Goal: Book appointment/travel/reservation

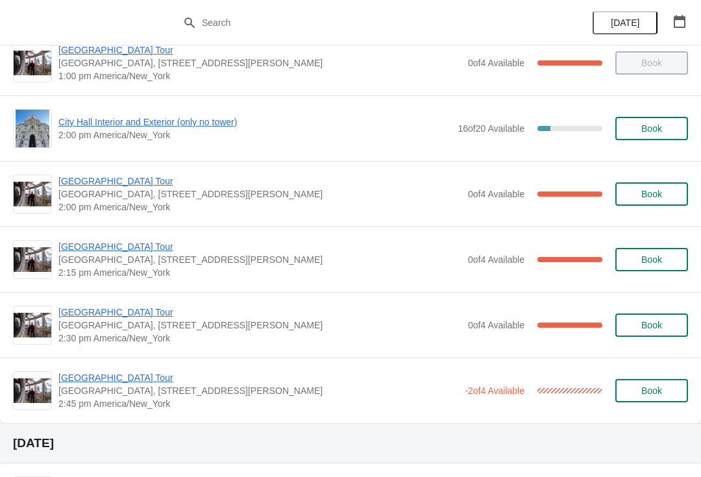
scroll to position [1003, 0]
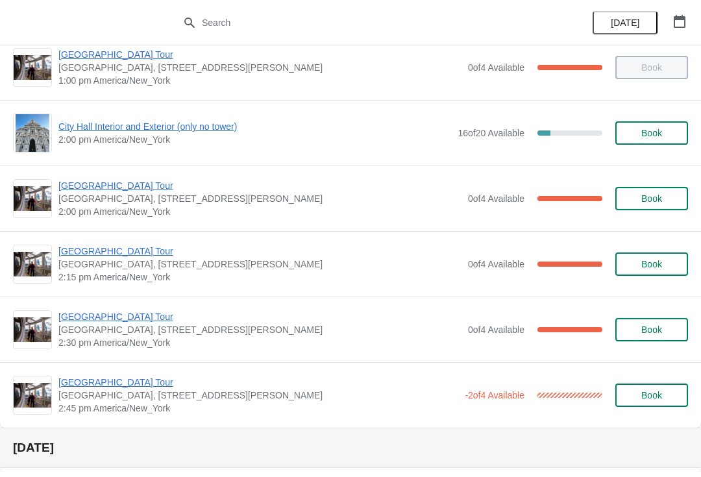
click at [84, 201] on span "[GEOGRAPHIC_DATA], [STREET_ADDRESS][PERSON_NAME]" at bounding box center [259, 198] width 403 height 13
click at [99, 191] on span "[GEOGRAPHIC_DATA] Tour" at bounding box center [259, 185] width 403 height 13
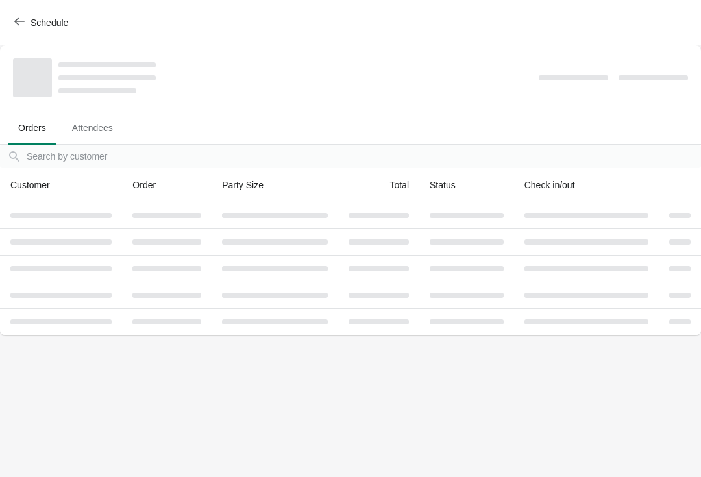
scroll to position [0, 0]
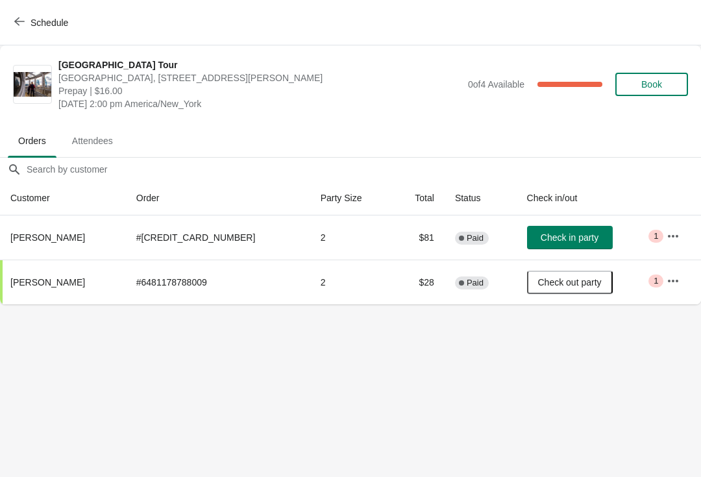
click at [38, 11] on button "Schedule" at bounding box center [42, 22] width 72 height 23
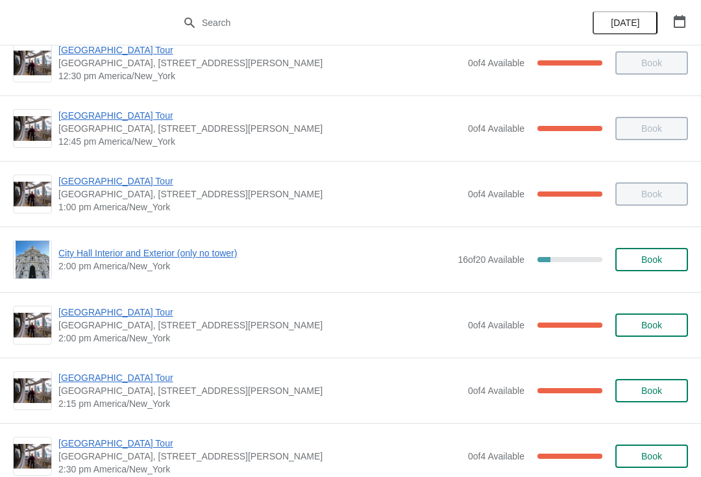
scroll to position [881, 0]
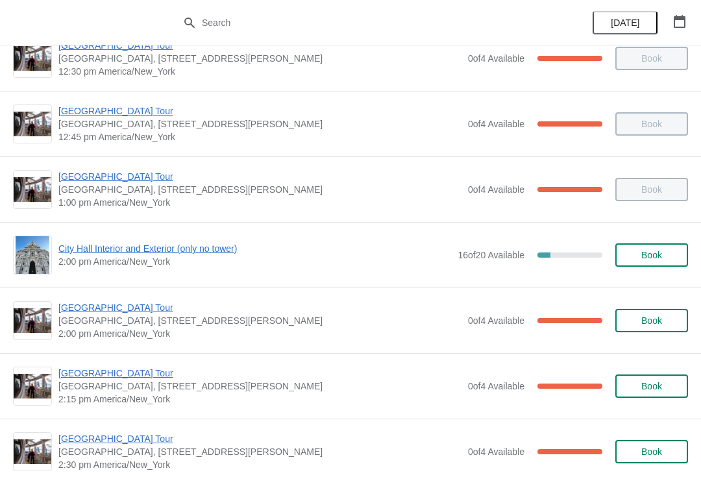
click at [110, 408] on div "City Hall Tower Tour City Hall Visitor Center, 1400 John F Kennedy Boulevard Su…" at bounding box center [350, 386] width 701 height 66
click at [124, 378] on span "[GEOGRAPHIC_DATA] Tour" at bounding box center [259, 373] width 403 height 13
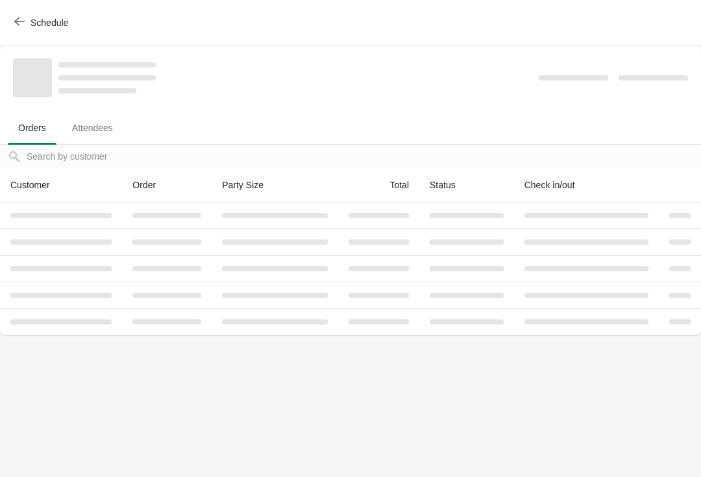
scroll to position [0, 0]
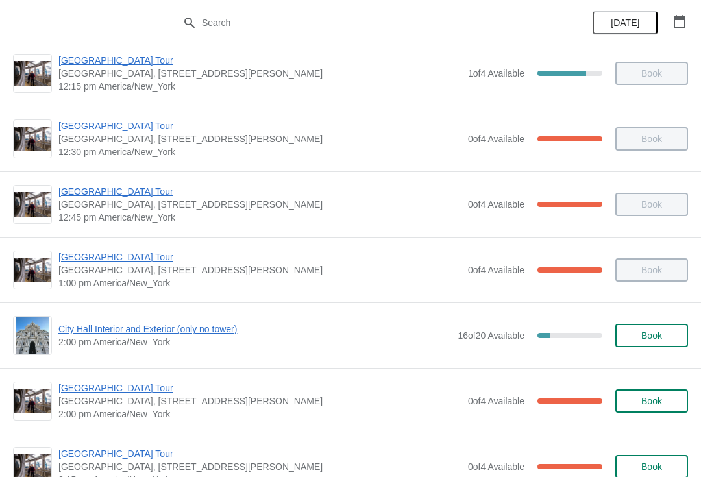
scroll to position [809, 0]
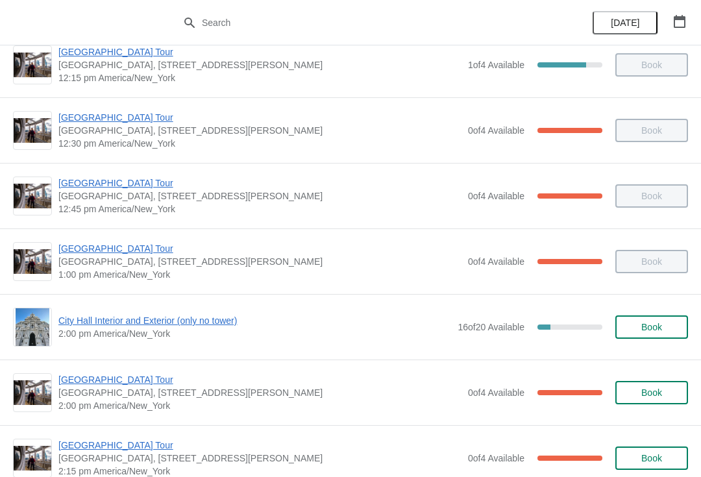
click at [186, 321] on span "City Hall Interior and Exterior (only no tower)" at bounding box center [254, 320] width 393 height 13
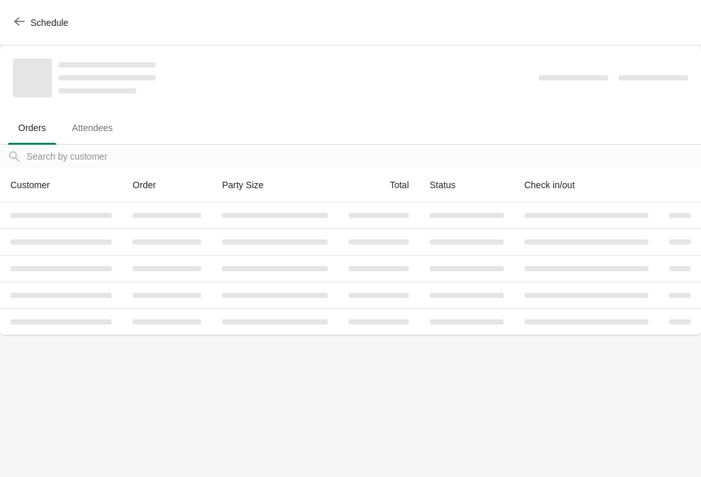
scroll to position [0, 0]
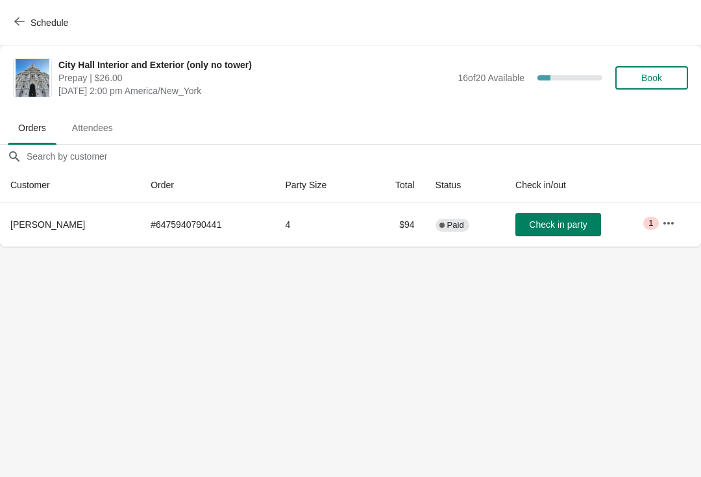
click at [18, 32] on button "Schedule" at bounding box center [42, 22] width 72 height 23
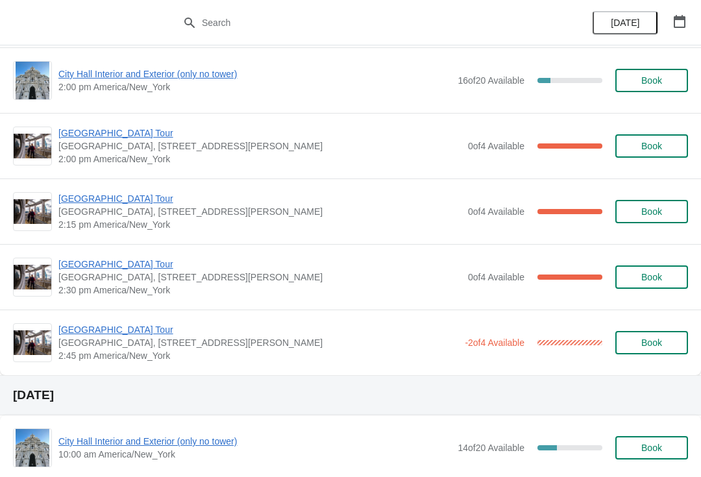
scroll to position [1043, 0]
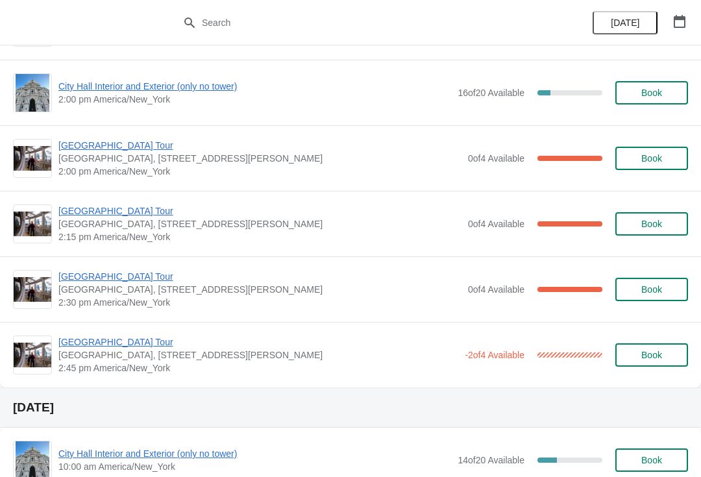
click at [62, 97] on span "2:00 pm America/New_York" at bounding box center [254, 99] width 393 height 13
click at [69, 91] on span "City Hall Interior and Exterior (only no tower)" at bounding box center [254, 86] width 393 height 13
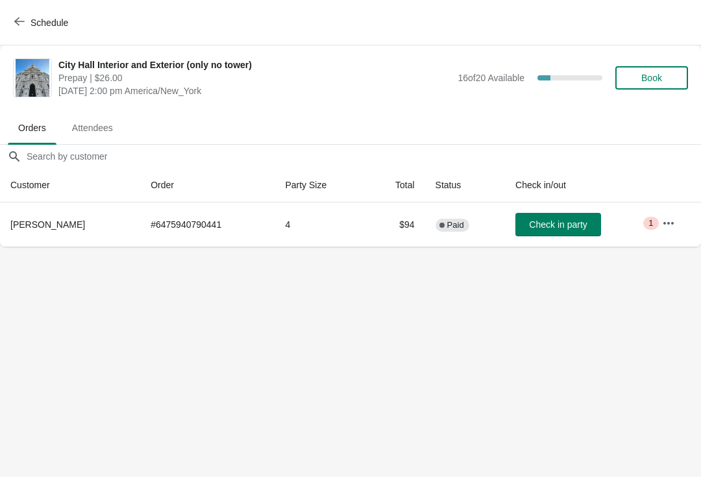
scroll to position [0, 0]
click at [529, 225] on span "Check in party" at bounding box center [558, 224] width 58 height 10
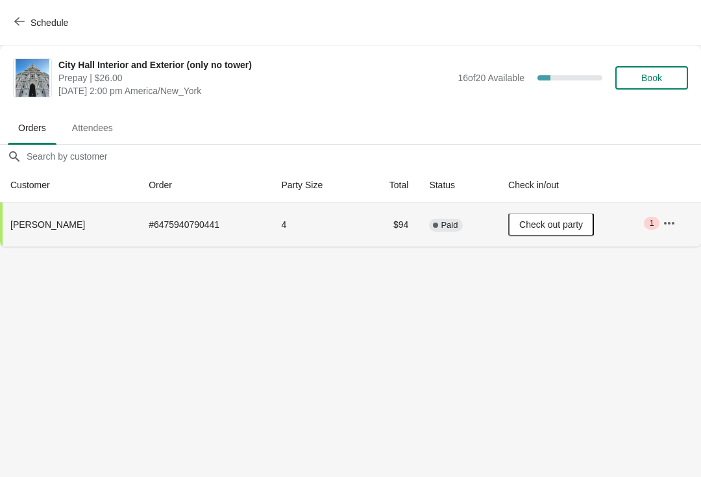
click at [1, 38] on div "Schedule" at bounding box center [350, 22] width 701 height 45
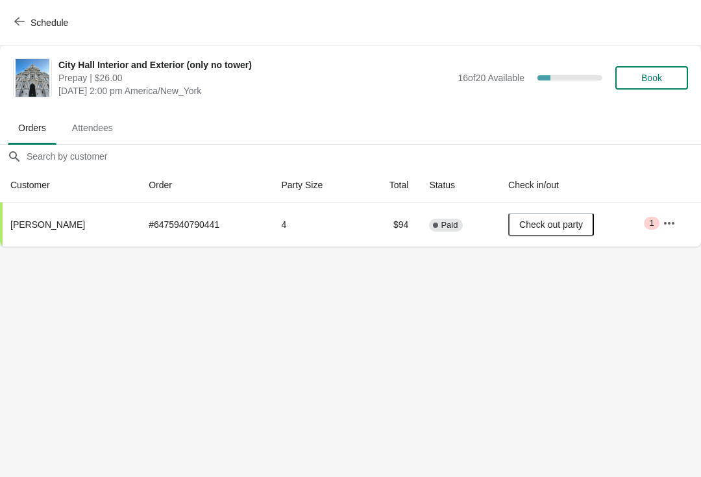
click at [25, 21] on span "Schedule" at bounding box center [42, 22] width 51 height 12
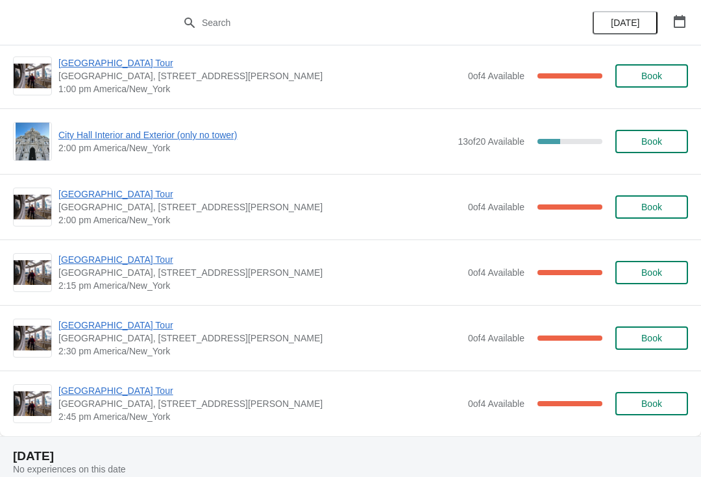
scroll to position [2350, 0]
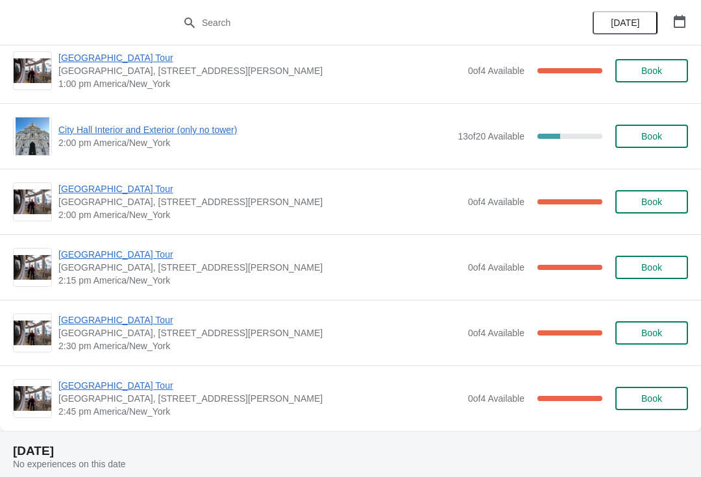
click at [98, 389] on span "[GEOGRAPHIC_DATA] Tour" at bounding box center [259, 385] width 403 height 13
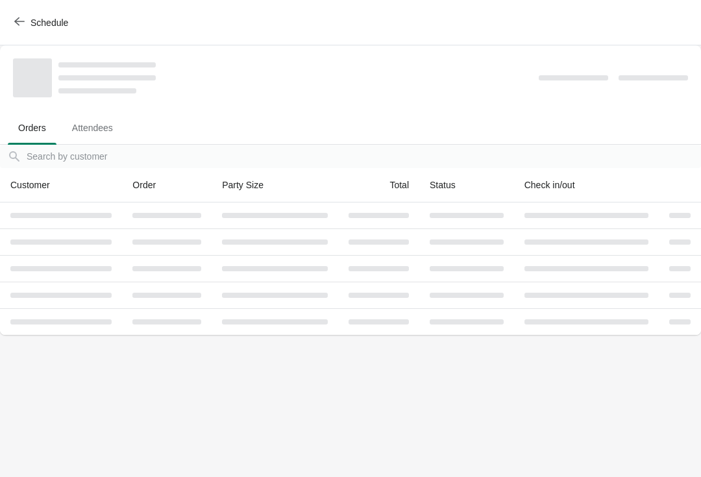
scroll to position [0, 0]
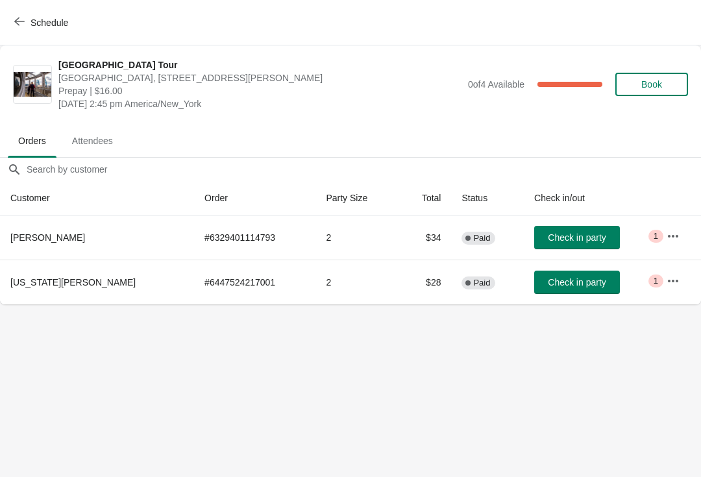
click at [30, 20] on span "Schedule" at bounding box center [49, 23] width 38 height 10
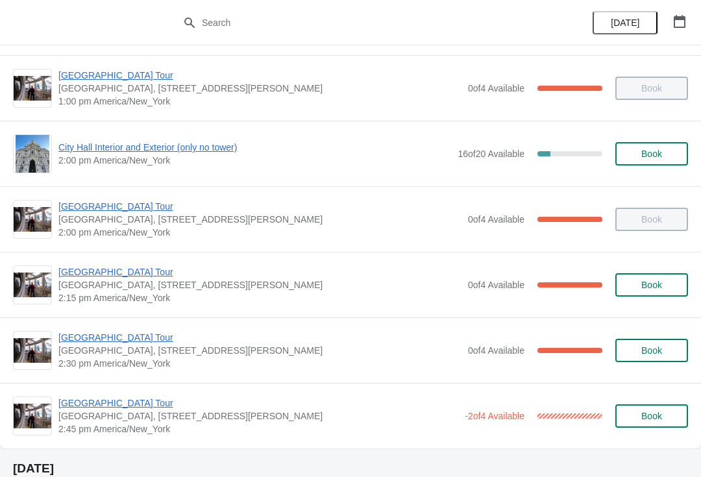
scroll to position [983, 0]
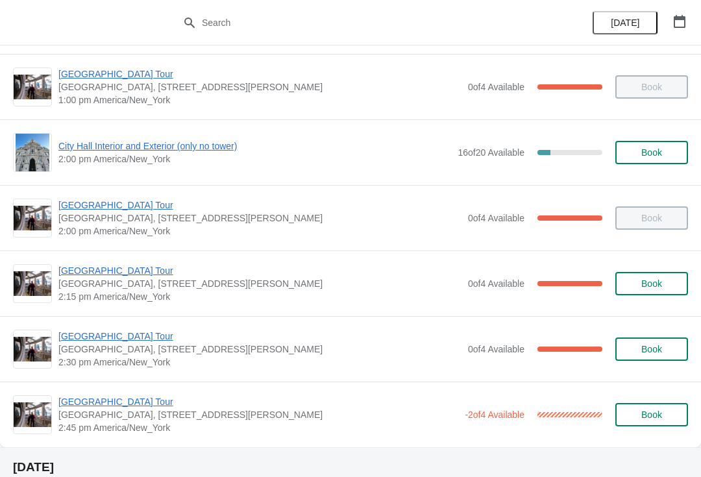
click at [137, 402] on span "[GEOGRAPHIC_DATA] Tour" at bounding box center [258, 401] width 400 height 13
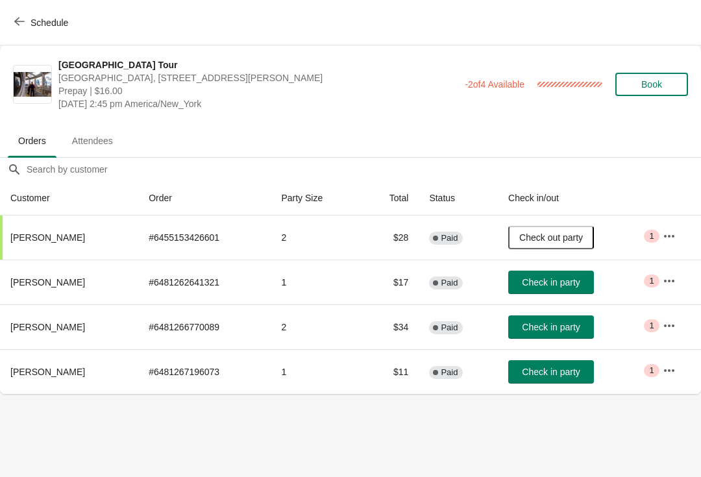
click at [19, 25] on icon "button" at bounding box center [19, 21] width 10 height 10
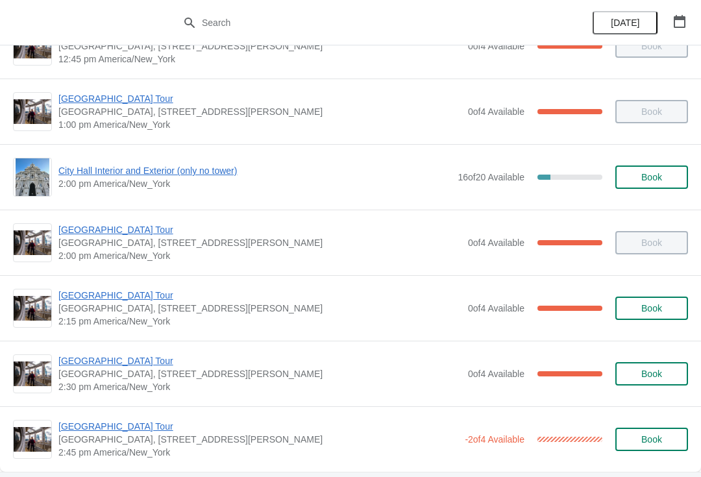
scroll to position [982, 0]
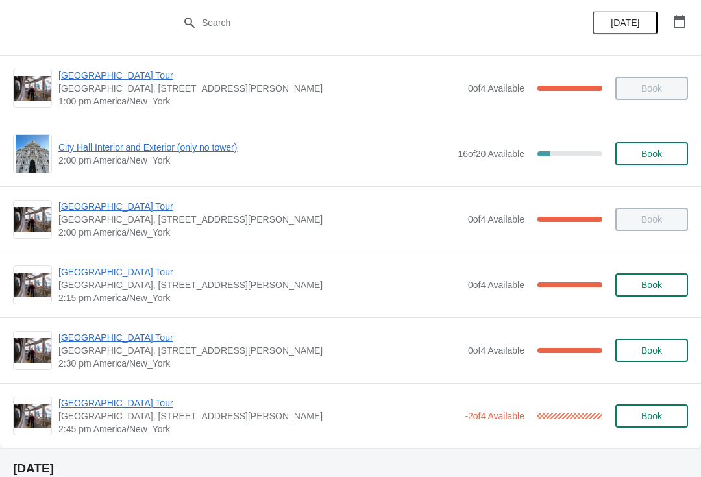
click at [142, 276] on span "[GEOGRAPHIC_DATA] Tour" at bounding box center [259, 271] width 403 height 13
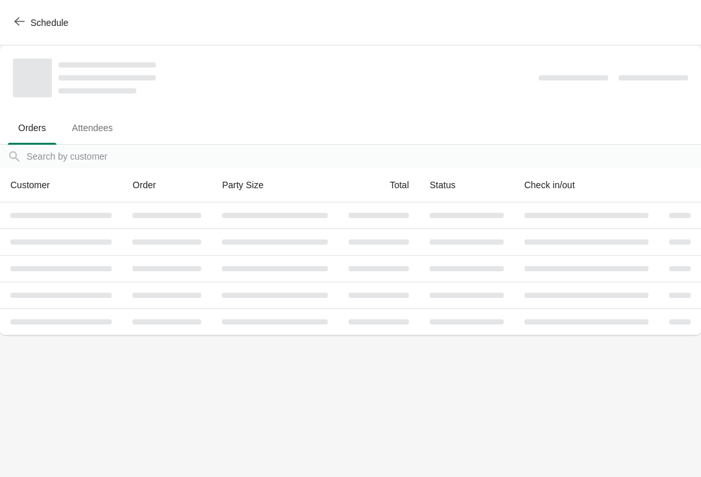
scroll to position [0, 0]
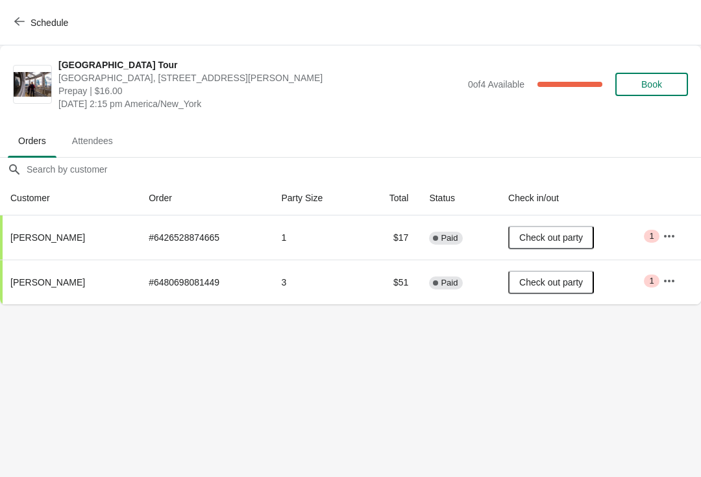
click at [23, 29] on button "Schedule" at bounding box center [42, 22] width 72 height 23
